Goal: Information Seeking & Learning: Learn about a topic

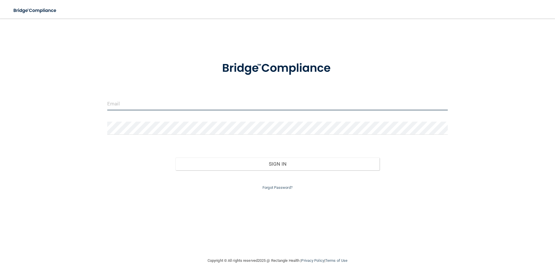
click at [138, 101] on input "email" at bounding box center [277, 103] width 341 height 13
click at [125, 101] on input "ndavis2ofsi.org" at bounding box center [277, 103] width 341 height 13
type input "[EMAIL_ADDRESS][DOMAIN_NAME]"
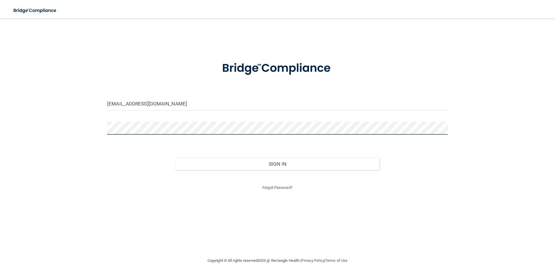
click at [175, 157] on button "Sign In" at bounding box center [277, 163] width 204 height 13
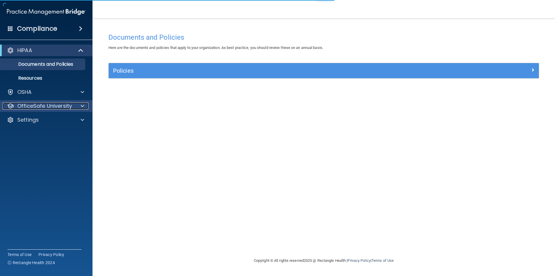
click at [59, 102] on p "OfficeSafe University" at bounding box center [44, 105] width 55 height 7
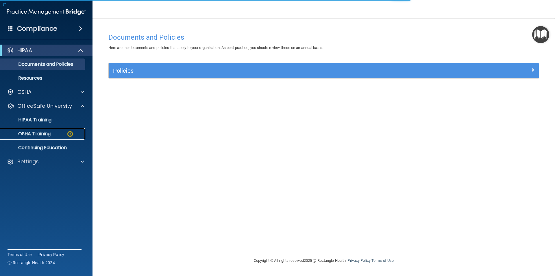
click at [50, 135] on p "OSHA Training" at bounding box center [27, 134] width 47 height 6
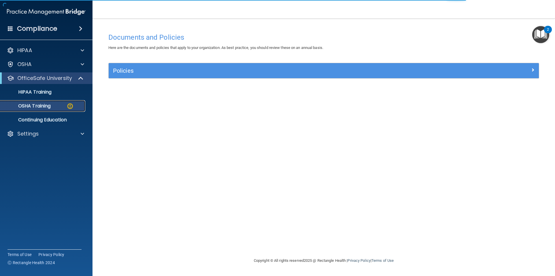
click at [54, 104] on div "OSHA Training" at bounding box center [43, 106] width 79 height 6
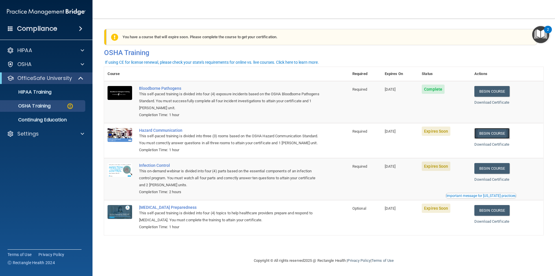
click at [496, 134] on link "Begin Course" at bounding box center [491, 133] width 35 height 11
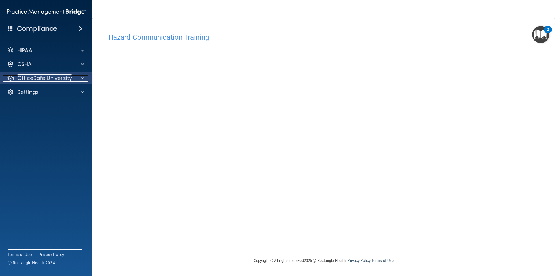
click at [64, 80] on p "OfficeSafe University" at bounding box center [44, 78] width 55 height 7
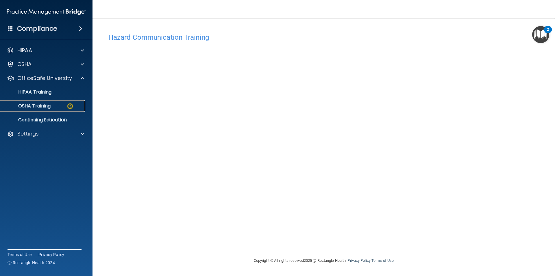
click at [58, 104] on div "OSHA Training" at bounding box center [43, 106] width 79 height 6
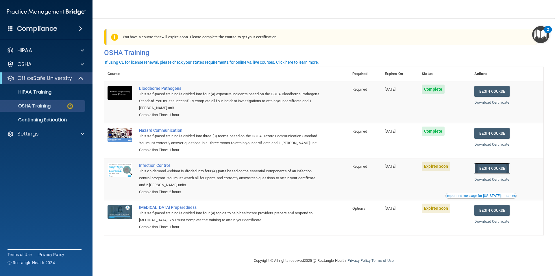
click at [505, 173] on link "Begin Course" at bounding box center [491, 168] width 35 height 11
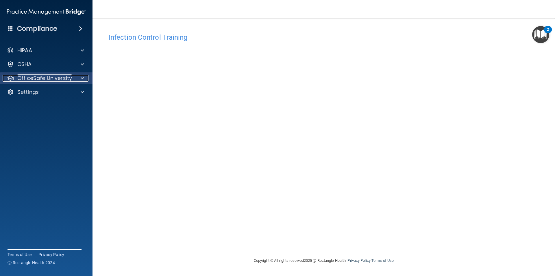
click at [65, 75] on p "OfficeSafe University" at bounding box center [44, 78] width 55 height 7
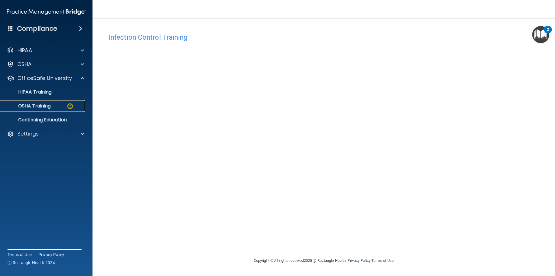
click at [55, 107] on div "OSHA Training" at bounding box center [43, 106] width 79 height 6
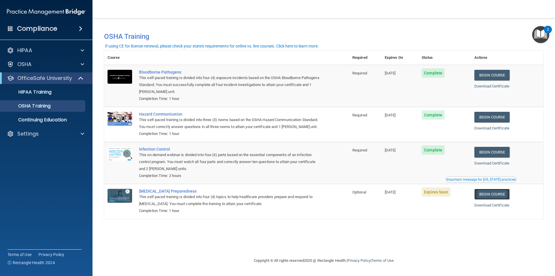
click at [491, 199] on link "Begin Course" at bounding box center [491, 194] width 35 height 11
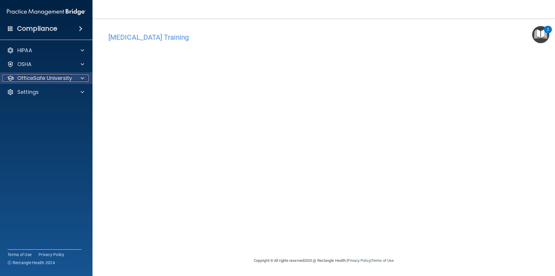
click at [41, 77] on p "OfficeSafe University" at bounding box center [44, 78] width 55 height 7
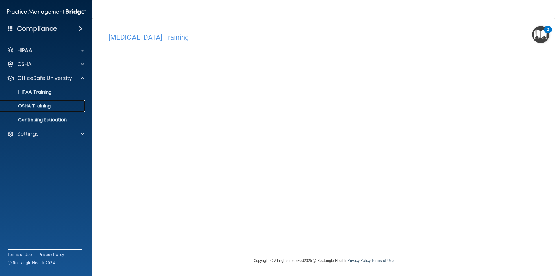
click at [43, 106] on p "OSHA Training" at bounding box center [27, 106] width 47 height 6
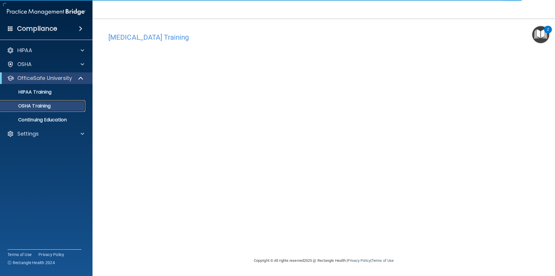
click at [61, 106] on div "OSHA Training" at bounding box center [43, 106] width 79 height 6
